Goal: Task Accomplishment & Management: Use online tool/utility

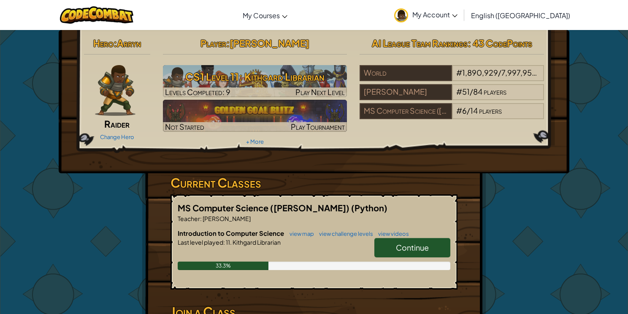
click at [418, 245] on span "Continue" at bounding box center [412, 247] width 33 height 10
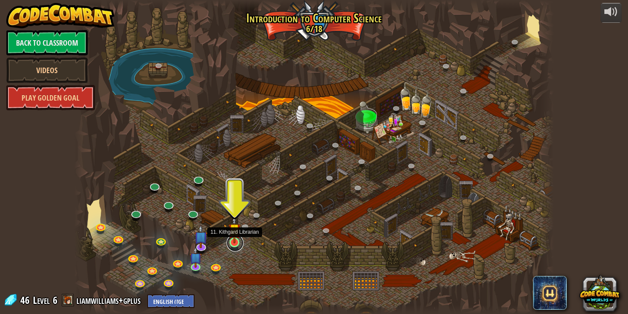
click at [234, 243] on link at bounding box center [235, 242] width 17 height 17
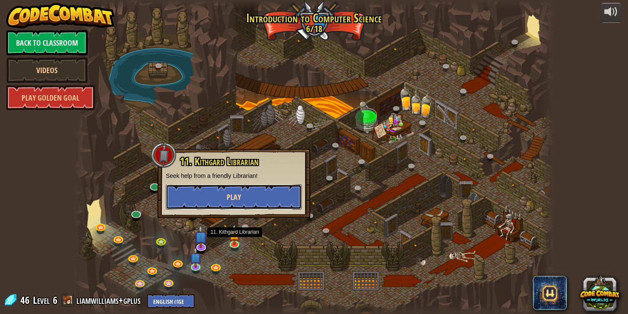
click at [238, 205] on button "Play" at bounding box center [234, 196] width 136 height 25
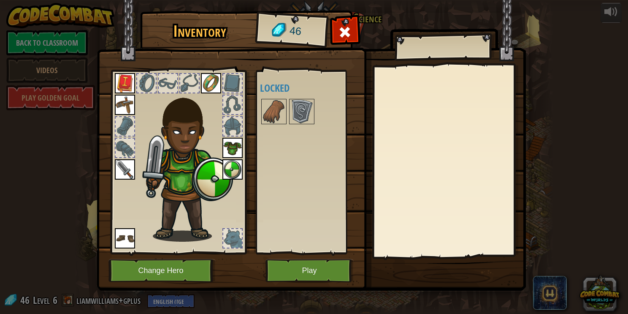
click at [278, 137] on div "Available Equip Equip Equip Equip Equip Equip Equip (double-click to equip) Loc…" at bounding box center [310, 162] width 100 height 176
click at [198, 262] on button "Change Hero" at bounding box center [161, 270] width 107 height 23
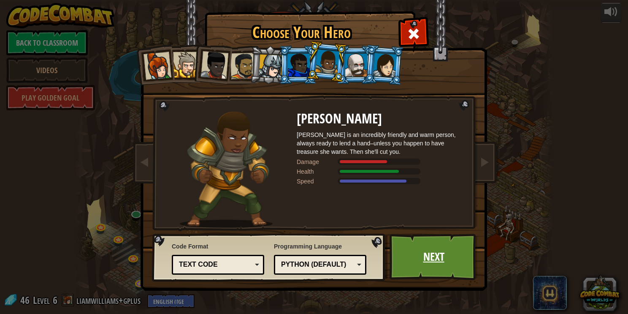
click at [437, 264] on link "Next" at bounding box center [433, 256] width 88 height 46
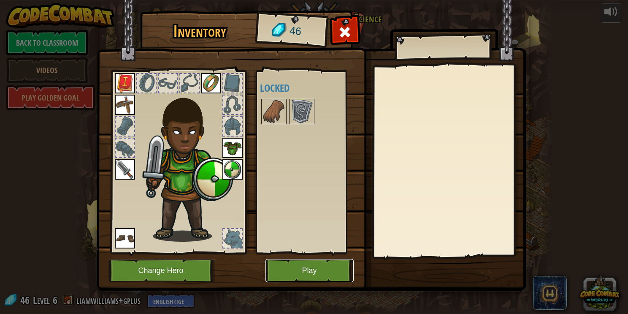
click at [331, 265] on button "Play" at bounding box center [309, 270] width 88 height 23
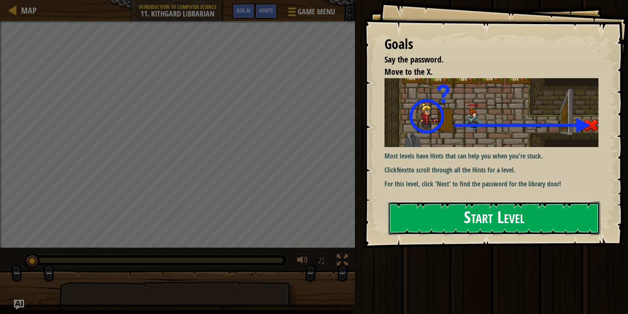
click at [528, 219] on button "Start Level" at bounding box center [494, 217] width 212 height 33
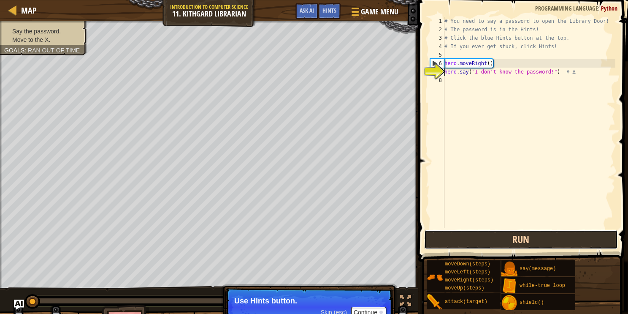
click at [487, 241] on button "Run" at bounding box center [521, 239] width 194 height 19
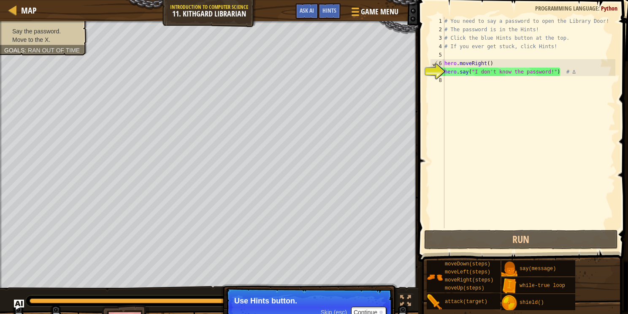
click at [282, 303] on p "Use Hints button." at bounding box center [309, 300] width 150 height 8
click at [364, 311] on button "Continue" at bounding box center [368, 311] width 35 height 11
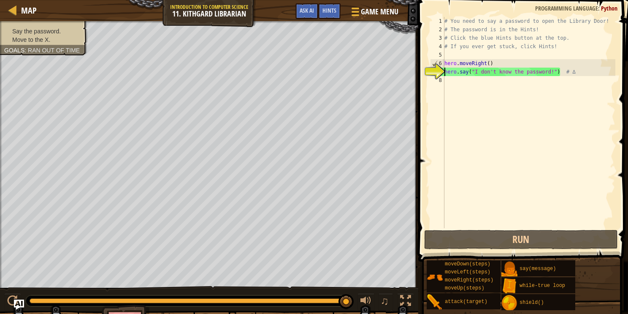
click at [327, 17] on div "Hints" at bounding box center [329, 11] width 22 height 16
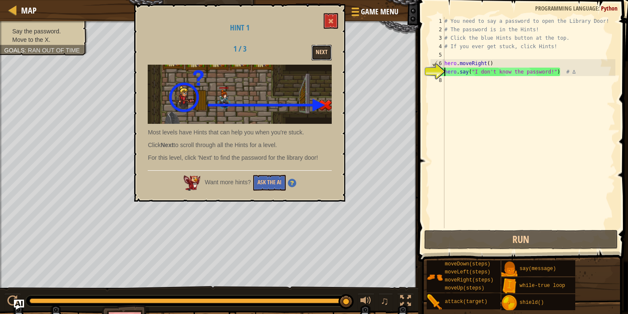
click at [315, 51] on button "Next" at bounding box center [321, 53] width 20 height 16
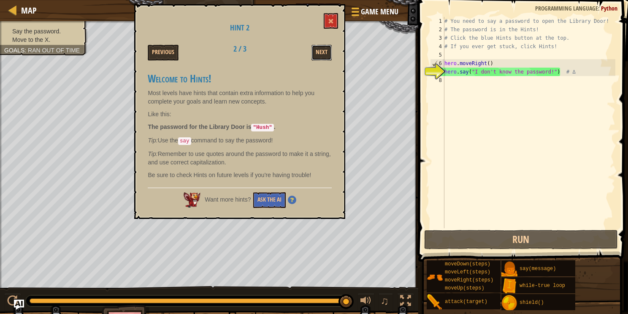
click at [315, 51] on button "Next" at bounding box center [321, 53] width 20 height 16
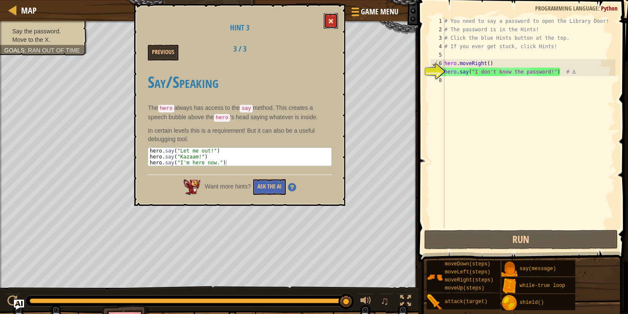
click at [333, 19] on span at bounding box center [331, 21] width 6 height 6
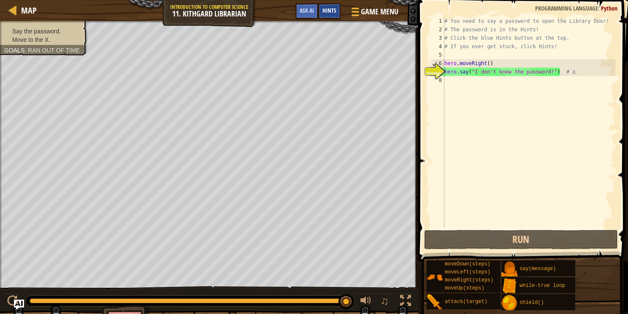
click at [339, 16] on div "Hints" at bounding box center [329, 11] width 22 height 16
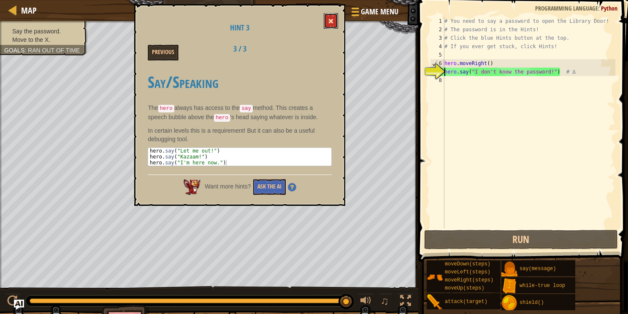
click at [330, 19] on span at bounding box center [331, 21] width 6 height 6
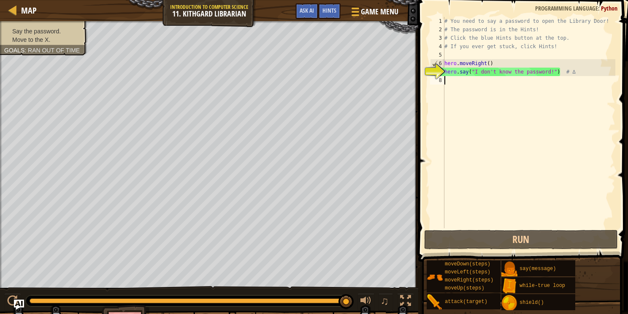
click at [466, 89] on div "# You need to say a password to open the Library Door! # The password is in the…" at bounding box center [529, 131] width 173 height 228
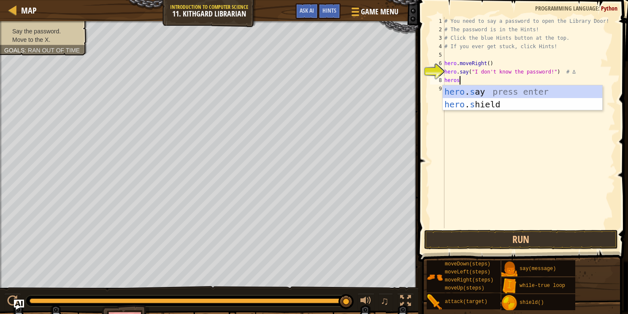
scroll to position [4, 1]
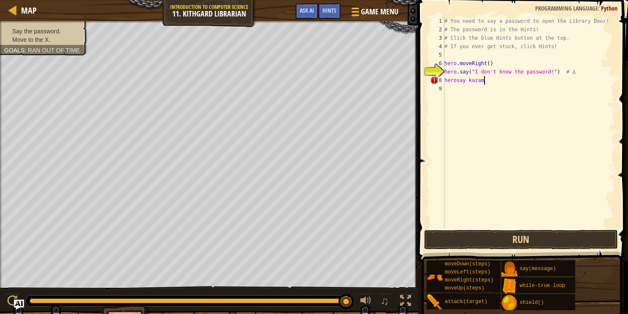
type textarea "[PERSON_NAME]"
click at [460, 80] on div "# You need to say a password to open the Library Door! # The password is in the…" at bounding box center [530, 131] width 170 height 228
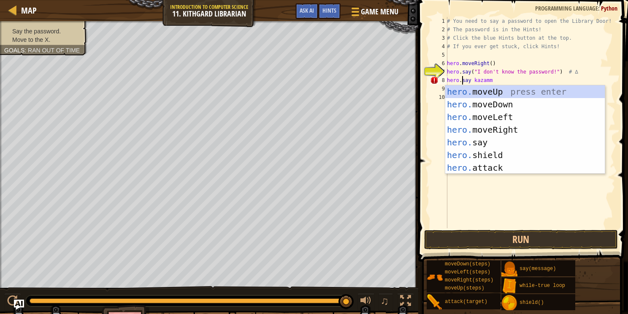
scroll to position [4, 1]
click at [473, 78] on div "# You need to say a password to open the Library Door! # The password is in the…" at bounding box center [530, 131] width 170 height 228
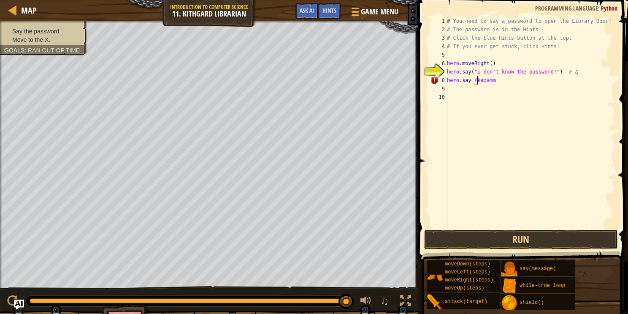
scroll to position [4, 2]
click at [500, 81] on div "# You need to say a password to open the Library Door! # The password is in the…" at bounding box center [530, 131] width 170 height 228
click at [501, 239] on button "Run" at bounding box center [521, 239] width 194 height 19
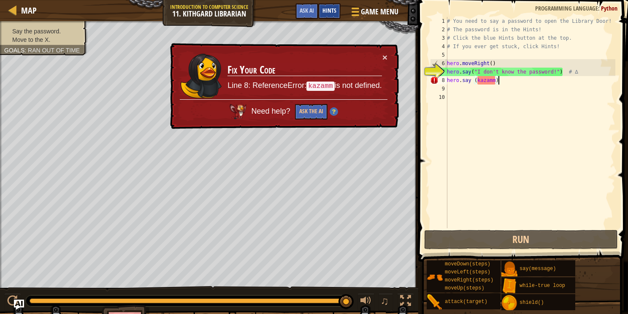
click at [326, 10] on span "Hints" at bounding box center [329, 10] width 14 height 8
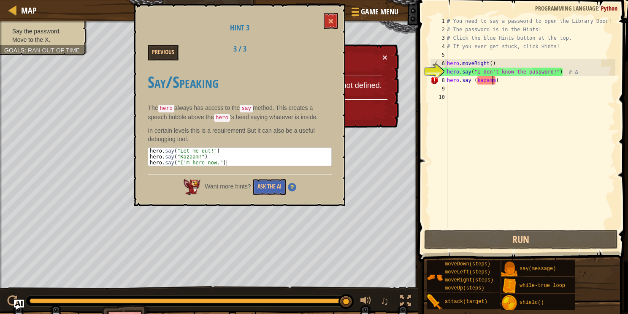
click at [492, 84] on div "# You need to say a password to open the Library Door! # The password is in the…" at bounding box center [530, 131] width 170 height 228
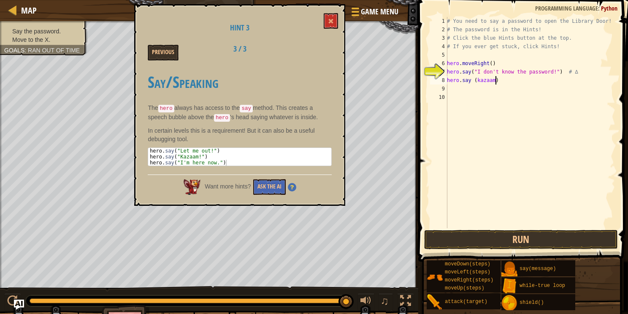
click at [495, 79] on div "# You need to say a password to open the Library Door! # The password is in the…" at bounding box center [530, 131] width 170 height 228
type textarea "hero.say (kazaam!)"
click at [486, 75] on div "# You need to say a password to open the Library Door! # The password is in the…" at bounding box center [530, 131] width 170 height 228
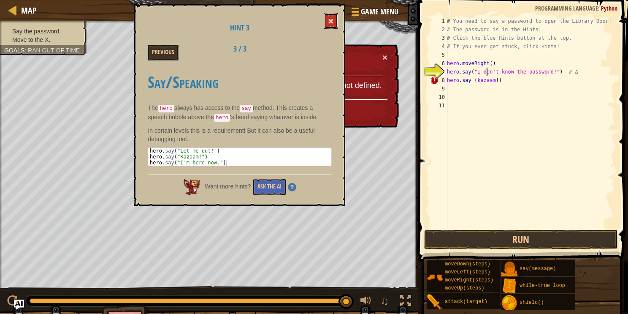
click at [333, 22] on span at bounding box center [331, 21] width 6 height 6
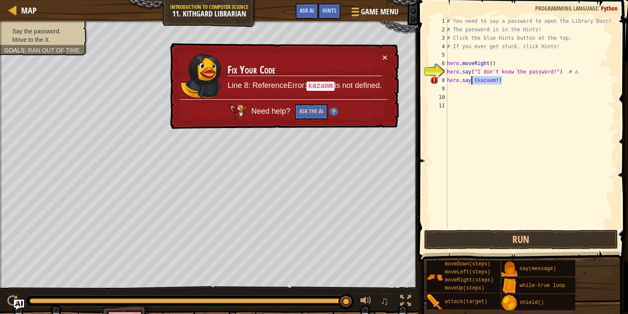
drag, startPoint x: 503, startPoint y: 82, endPoint x: 471, endPoint y: 82, distance: 32.1
click at [471, 82] on div "# You need to say a password to open the Library Door! # The password is in the…" at bounding box center [530, 131] width 170 height 228
type textarea "hero.say"
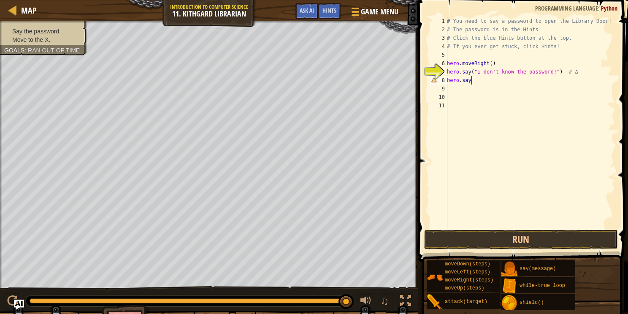
click at [471, 82] on div "# You need to say a password to open the Library Door! # The password is in the…" at bounding box center [530, 131] width 170 height 228
click at [479, 75] on div "# You need to say a password to open the Library Door! # The password is in the…" at bounding box center [530, 131] width 170 height 228
click at [479, 80] on div "# You need to say a password to open the Library Door! # The password is in the…" at bounding box center [530, 131] width 170 height 228
type textarea "h"
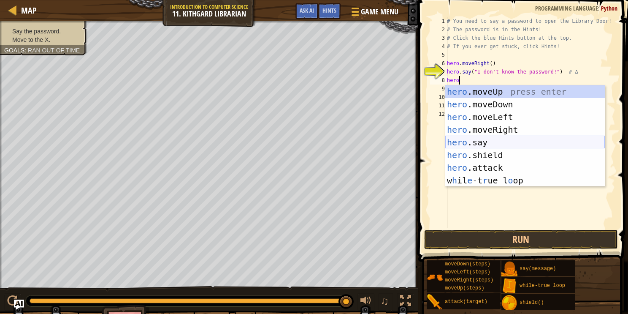
click at [476, 143] on div "hero .moveUp press enter hero .moveDown press enter hero .moveLeft press enter …" at bounding box center [525, 148] width 160 height 127
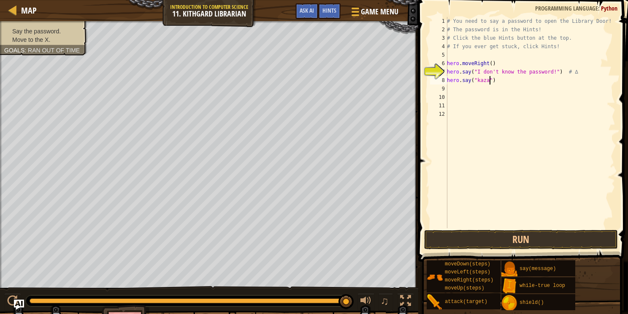
scroll to position [4, 3]
click at [509, 250] on span at bounding box center [524, 119] width 216 height 286
click at [504, 241] on button "Run" at bounding box center [521, 239] width 194 height 19
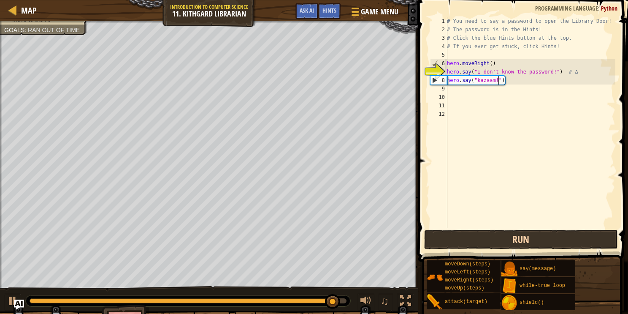
scroll to position [4, 4]
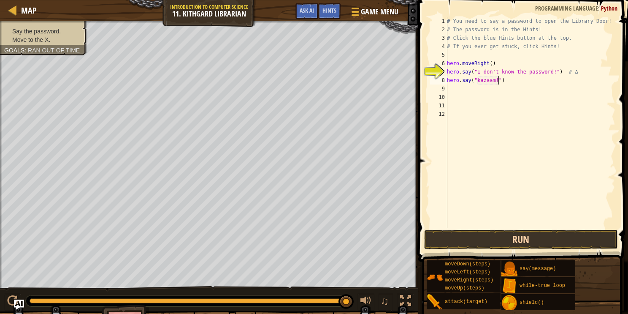
type textarea "hero.say("kazaam!")"
click at [487, 241] on button "Run" at bounding box center [521, 239] width 194 height 19
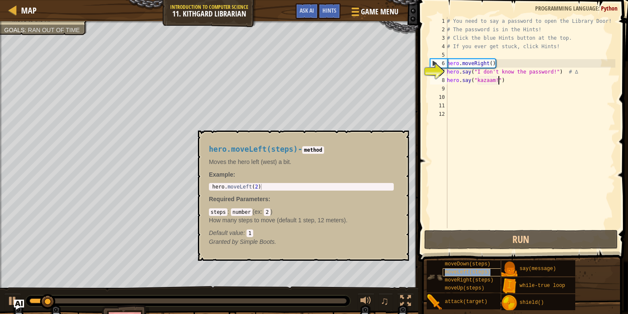
click at [492, 268] on div "moveLeft(steps)" at bounding box center [474, 272] width 63 height 8
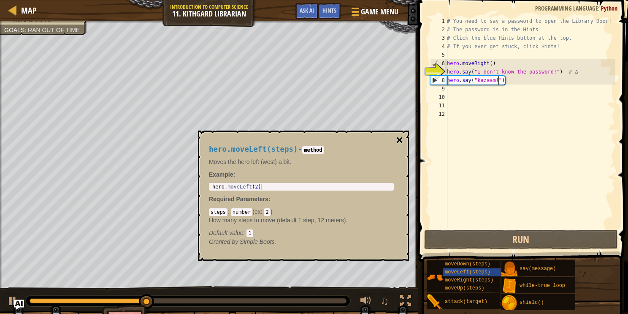
click at [397, 135] on button "×" at bounding box center [399, 140] width 7 height 12
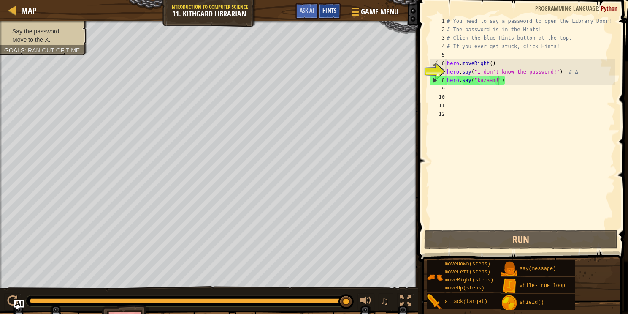
click at [324, 14] on span "Hints" at bounding box center [329, 10] width 14 height 8
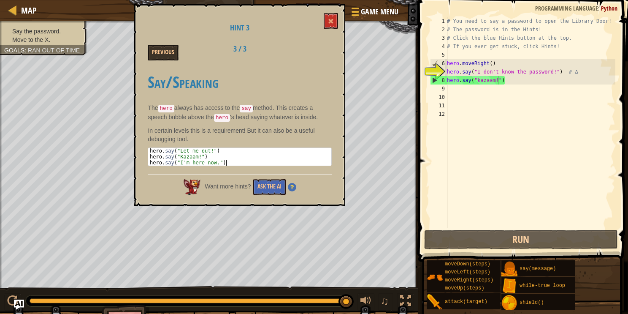
drag, startPoint x: 149, startPoint y: 149, endPoint x: 241, endPoint y: 161, distance: 93.7
click at [241, 161] on div "hero . say ( "Let me out!" ) hero . say ( "Kazaam!" ) hero . say ( "I'm here no…" at bounding box center [239, 163] width 183 height 30
click at [225, 161] on div "hero . say ( "Let me out!" ) hero . say ( "Kazaam!" ) hero . say ( "I'm here no…" at bounding box center [239, 157] width 183 height 18
type textarea "hero.say("I'm here now.")"
click at [225, 161] on div "hero . say ( "Let me out!" ) hero . say ( "Kazaam!" ) hero . say ( "I'm here no…" at bounding box center [239, 163] width 183 height 30
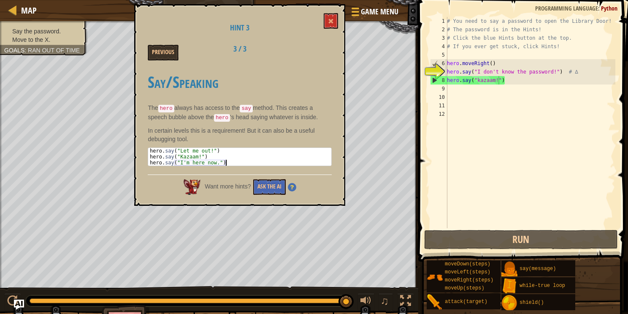
click at [225, 161] on div "hero . say ( "Let me out!" ) hero . say ( "Kazaam!" ) hero . say ( "I'm here no…" at bounding box center [239, 157] width 183 height 18
click at [225, 161] on div "hero . say ( "Let me out!" ) hero . say ( "Kazaam!" ) hero . say ( "I'm here no…" at bounding box center [239, 163] width 183 height 30
click at [226, 159] on div "hero . say ( "Let me out!" ) hero . say ( "Kazaam!" ) hero . say ( "I'm here no…" at bounding box center [239, 157] width 183 height 18
click at [226, 159] on div "hero . say ( "Let me out!" ) hero . say ( "Kazaam!" ) hero . say ( "I'm here no…" at bounding box center [239, 163] width 183 height 30
